Goal: Task Accomplishment & Management: Use online tool/utility

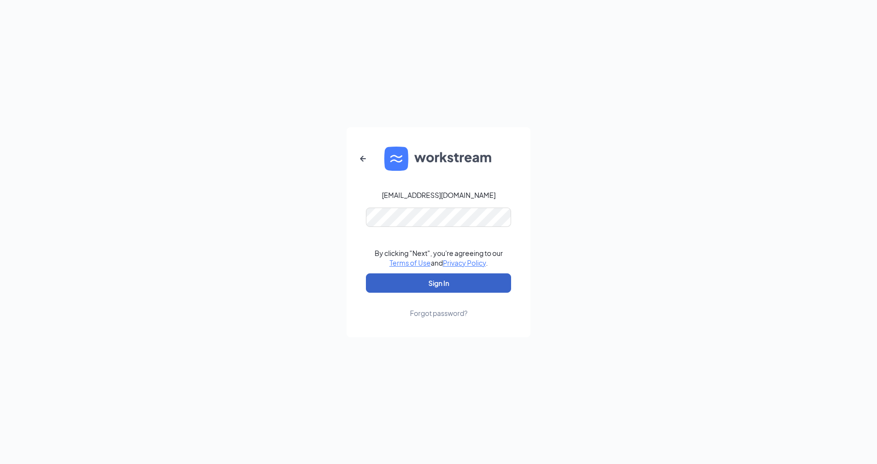
click at [473, 283] on button "Sign In" at bounding box center [438, 283] width 145 height 19
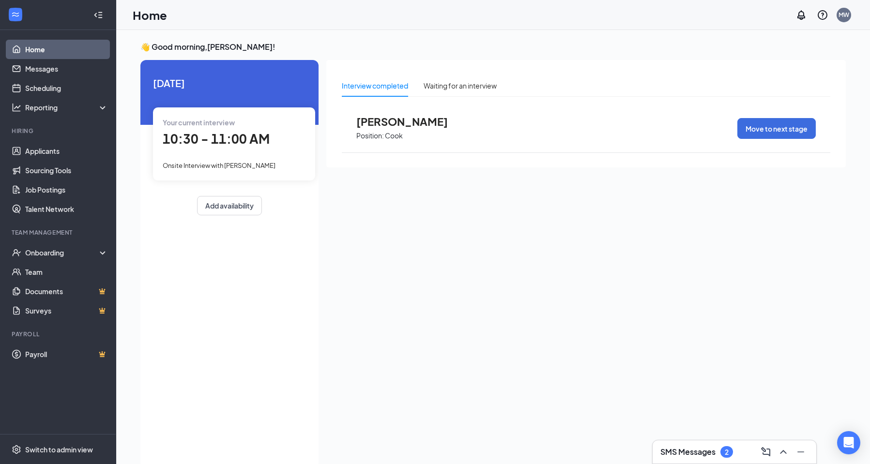
click at [236, 160] on div "Onsite Interview with Rylan Wilkinson" at bounding box center [234, 165] width 143 height 11
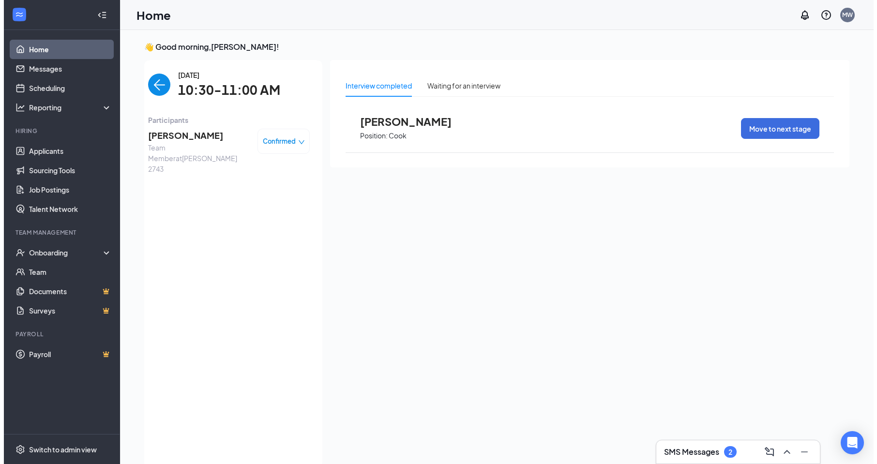
scroll to position [4, 0]
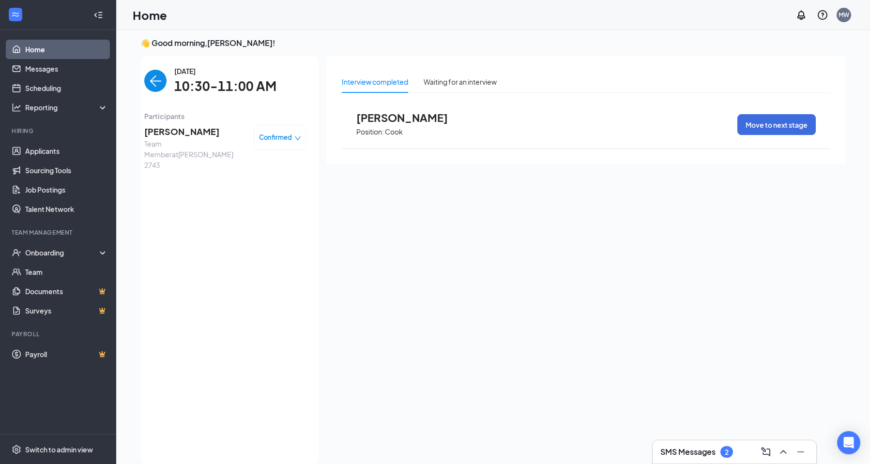
click at [168, 131] on span "Rylan Wilkinson" at bounding box center [195, 132] width 102 height 14
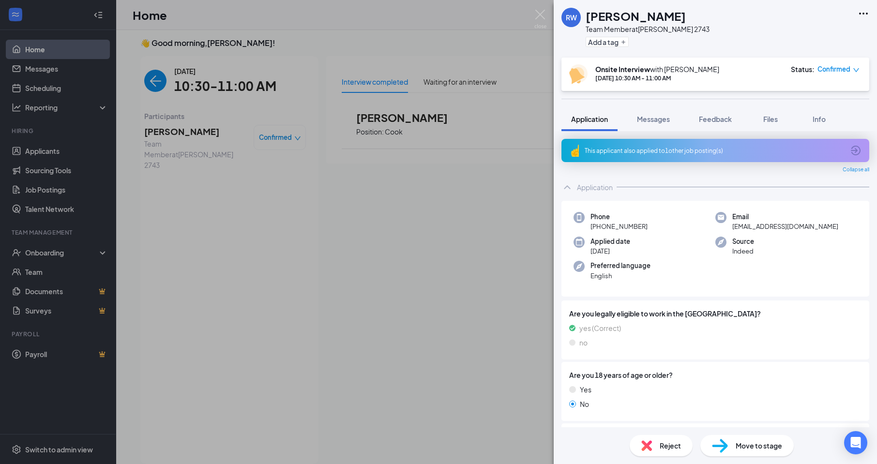
click at [749, 441] on span "Move to stage" at bounding box center [759, 446] width 46 height 11
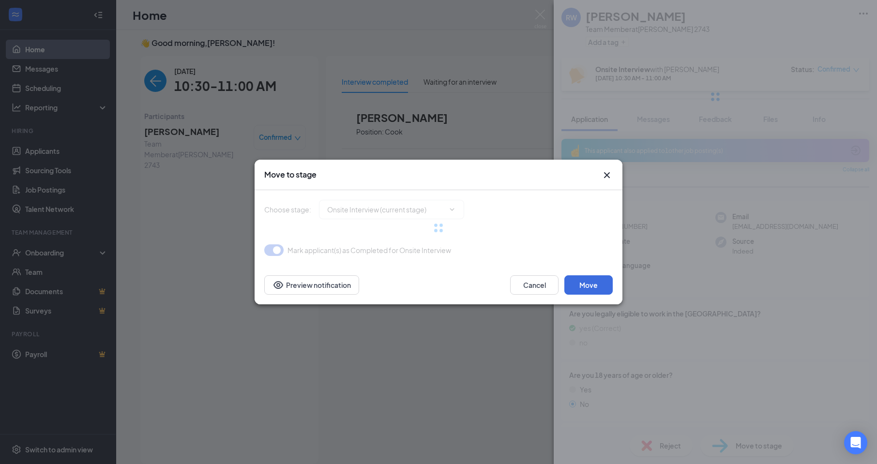
type input "Hiring Complete (final stage)"
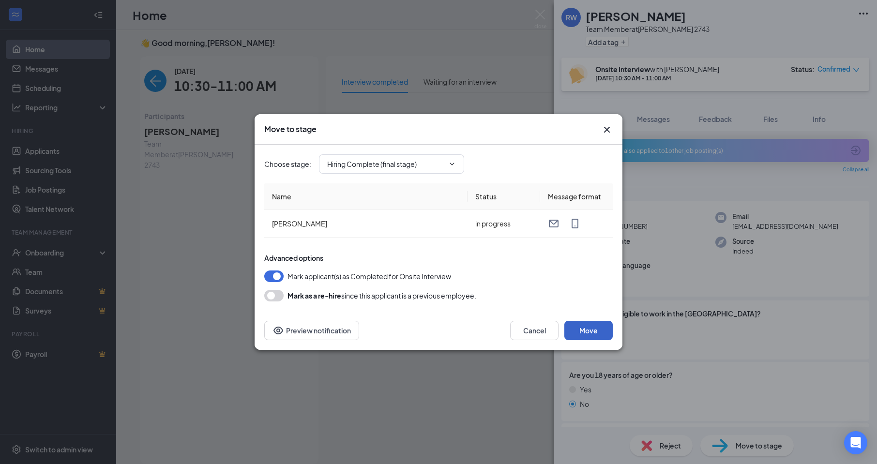
click at [586, 334] on button "Move" at bounding box center [589, 330] width 48 height 19
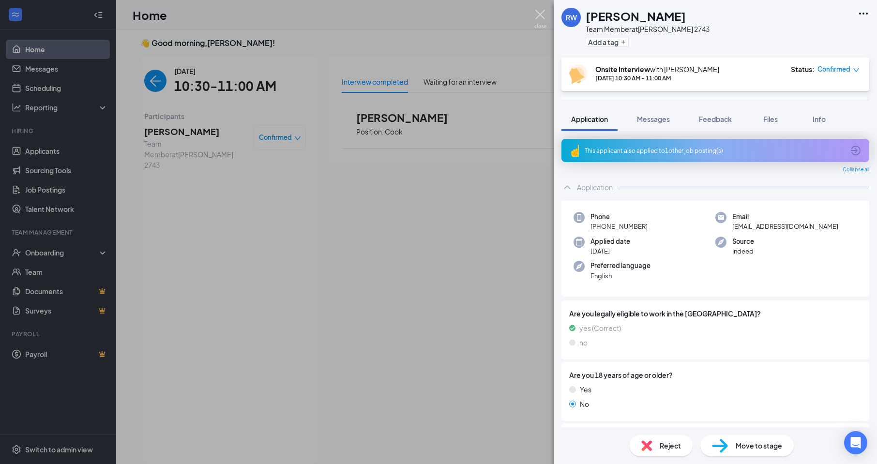
click at [540, 15] on img at bounding box center [541, 19] width 12 height 19
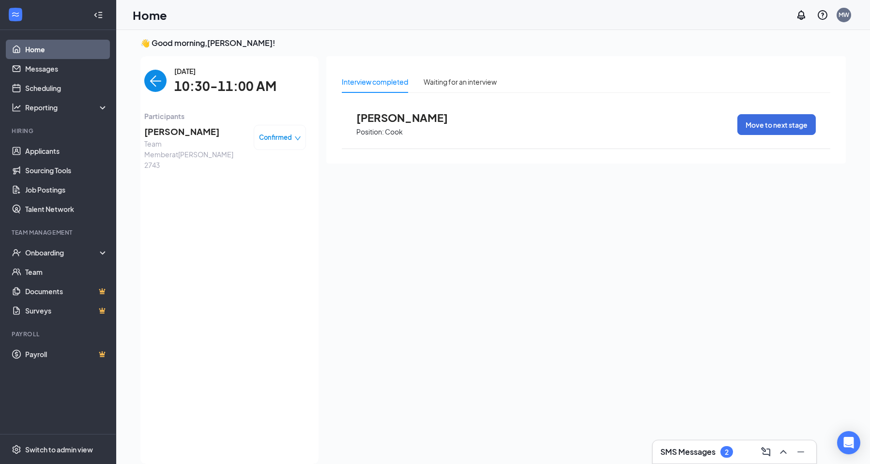
click at [411, 118] on span "Tj Pendergrass" at bounding box center [409, 117] width 107 height 13
